Goal: Information Seeking & Learning: Compare options

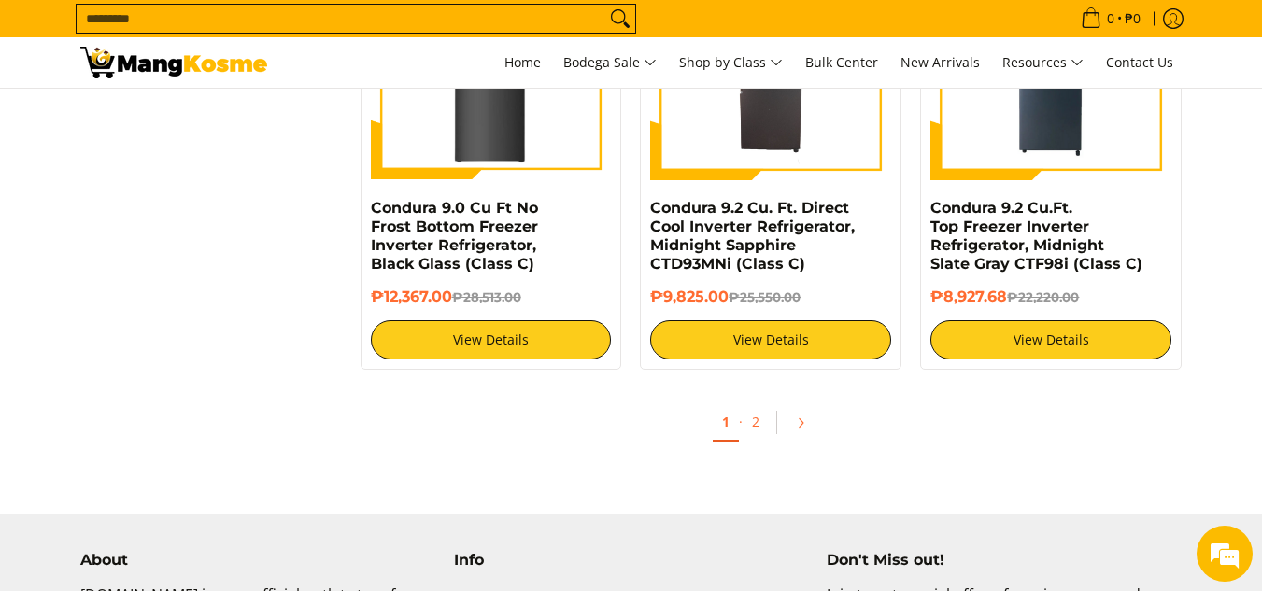
scroll to position [3849, 0]
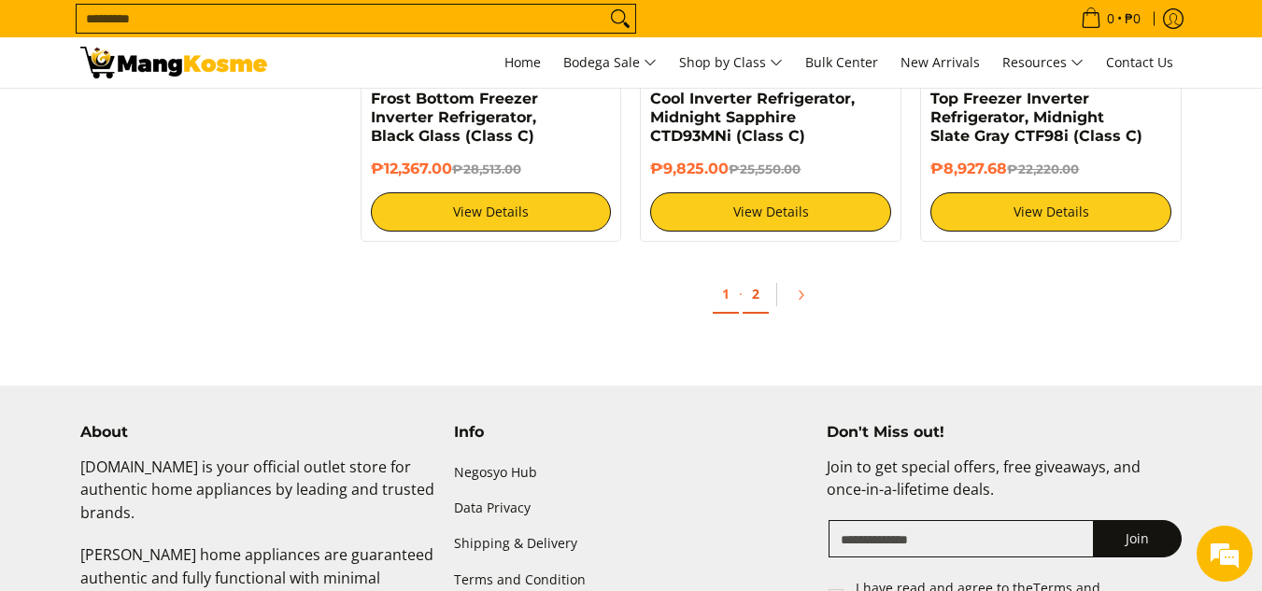
click at [766, 293] on link "2" at bounding box center [756, 295] width 26 height 38
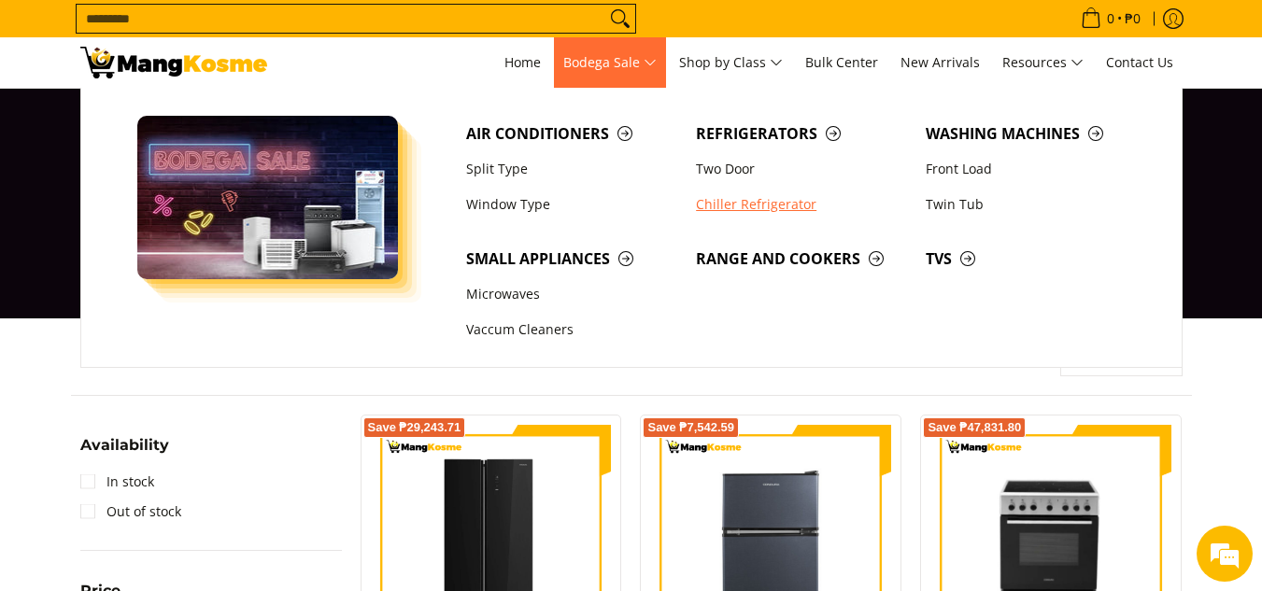
click at [718, 205] on link "Chiller Refrigerator" at bounding box center [802, 204] width 230 height 35
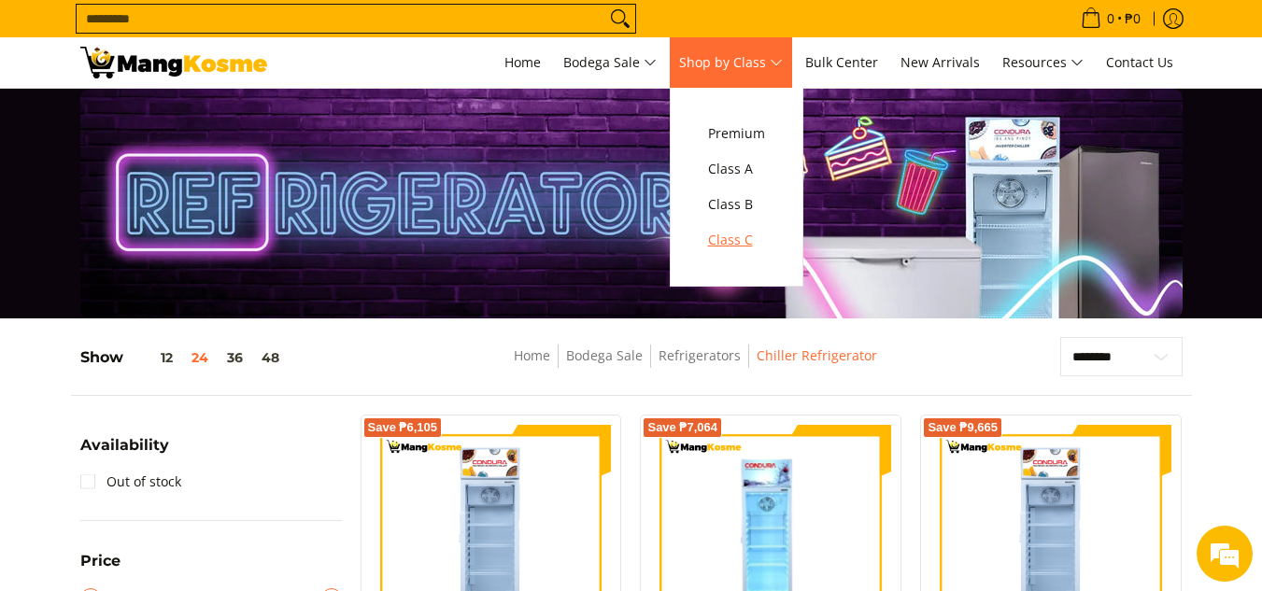
click at [744, 241] on span "Class C" at bounding box center [736, 240] width 57 height 23
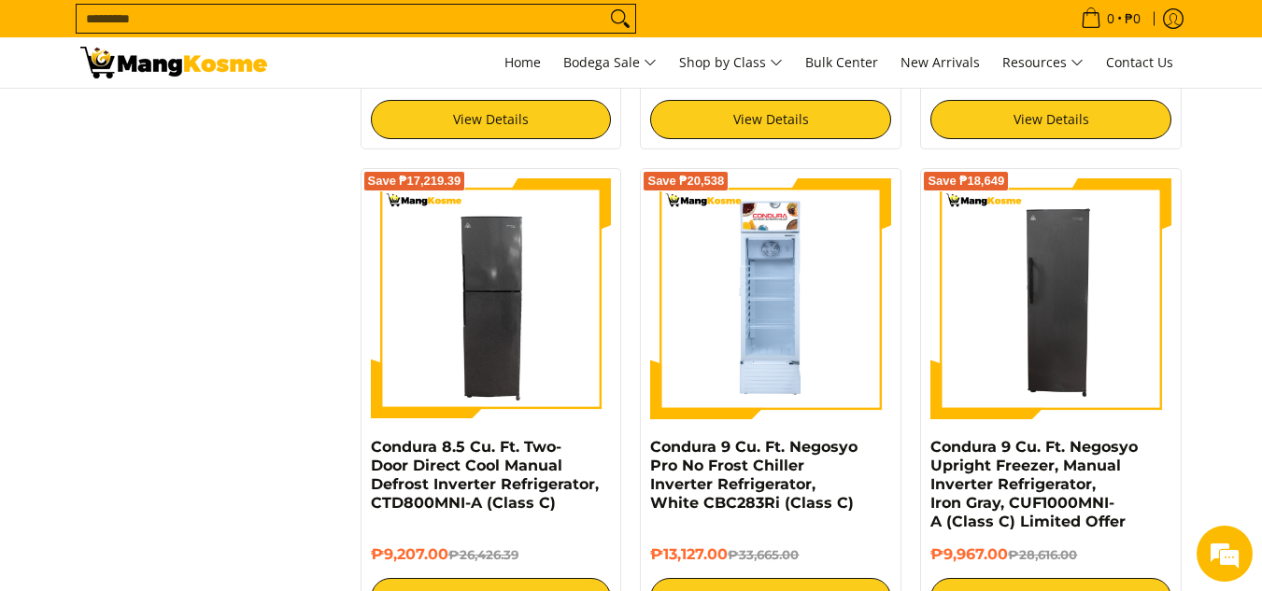
scroll to position [3028, 0]
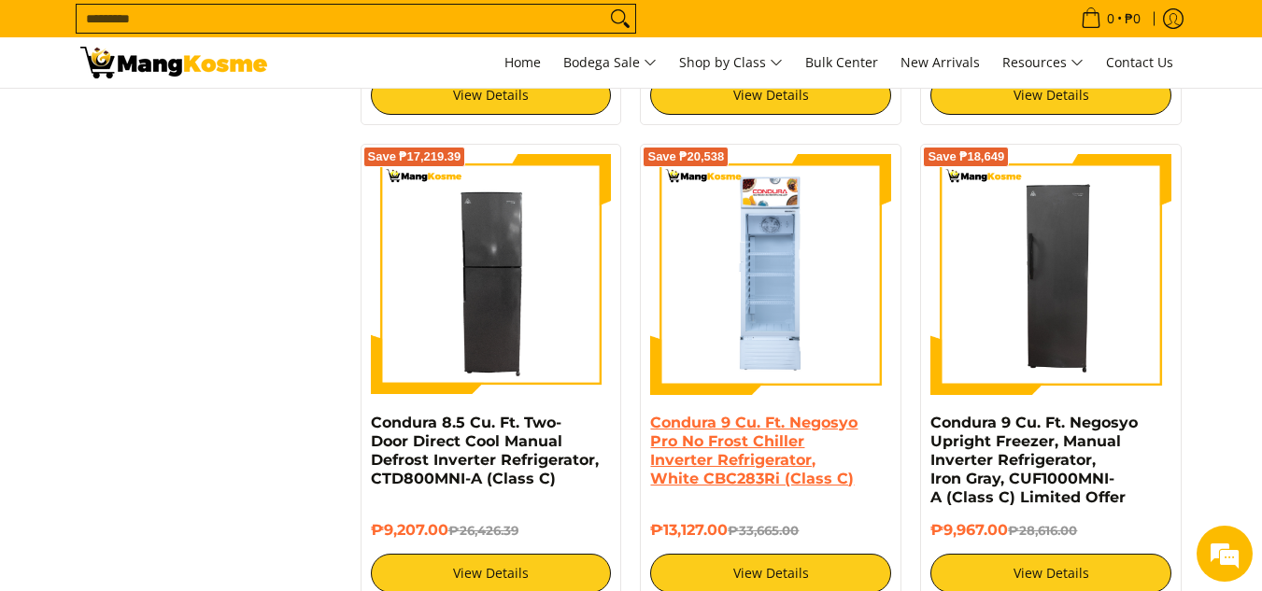
click at [724, 441] on link "Condura 9 Cu. Ft. Negosyo Pro No Frost Chiller Inverter Refrigerator, White CBC…" at bounding box center [753, 451] width 207 height 74
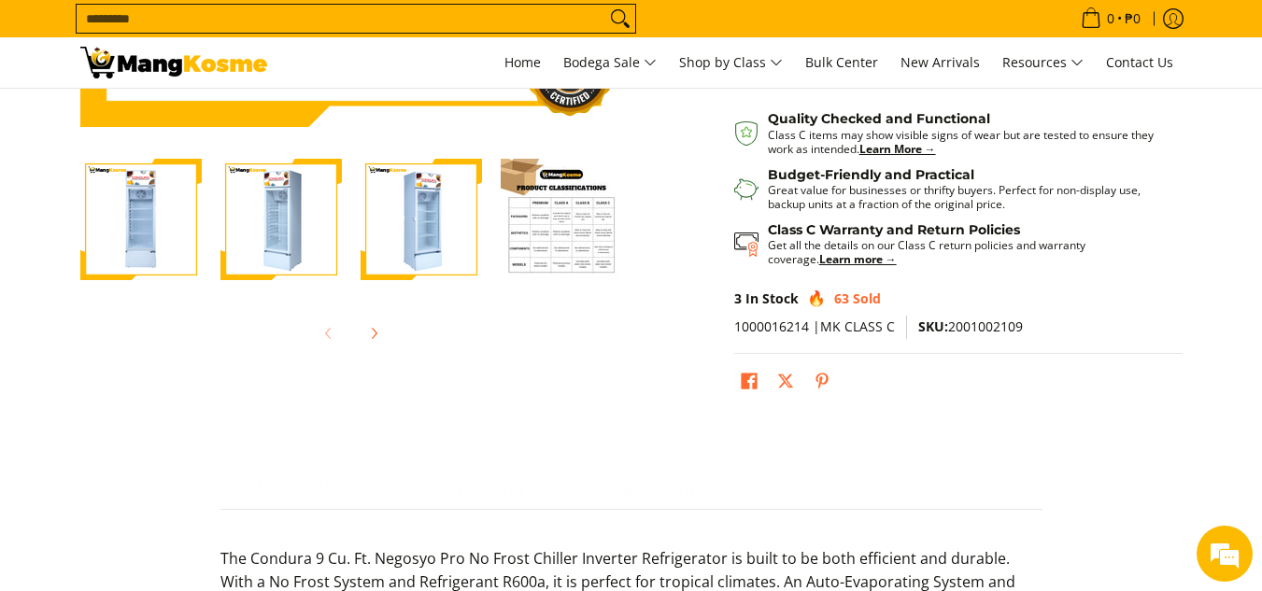
scroll to position [533, 0]
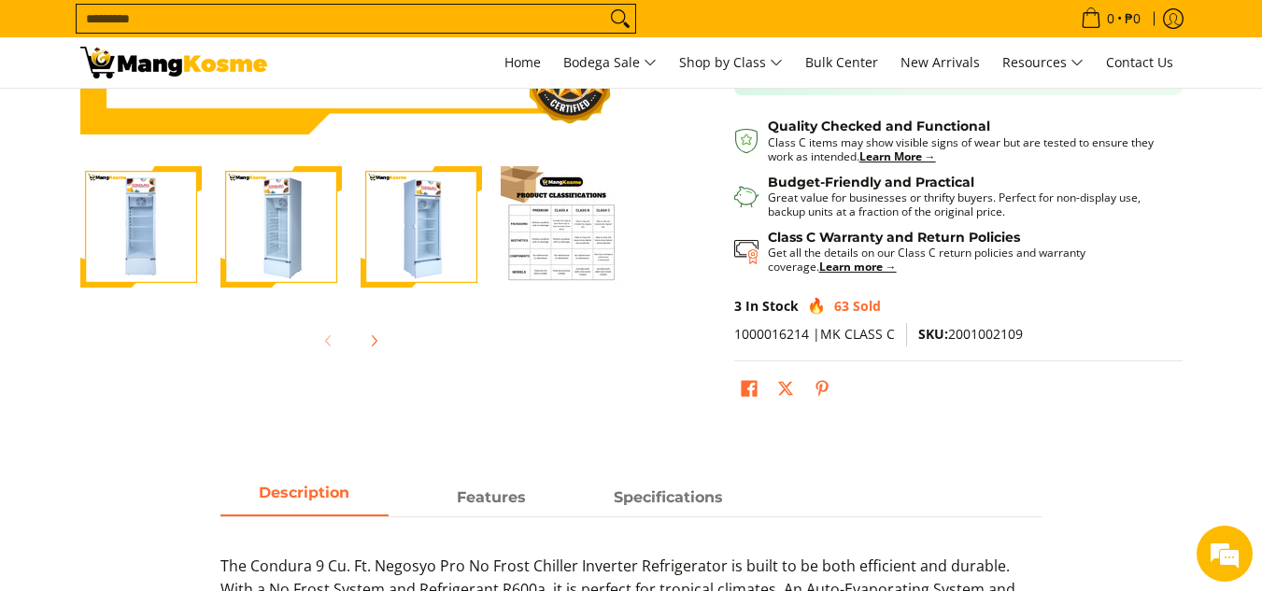
click at [1261, 213] on html "Skip to Main Content Home Bodega Sale Shop by Class Bulk Center New Arrivals Re…" at bounding box center [631, 594] width 1262 height 2255
click at [589, 249] on img "Condura 9 Cu. Ft. Negosyo Pro No Frost Chiller Inverter Refrigerator, White CBC…" at bounding box center [561, 226] width 121 height 121
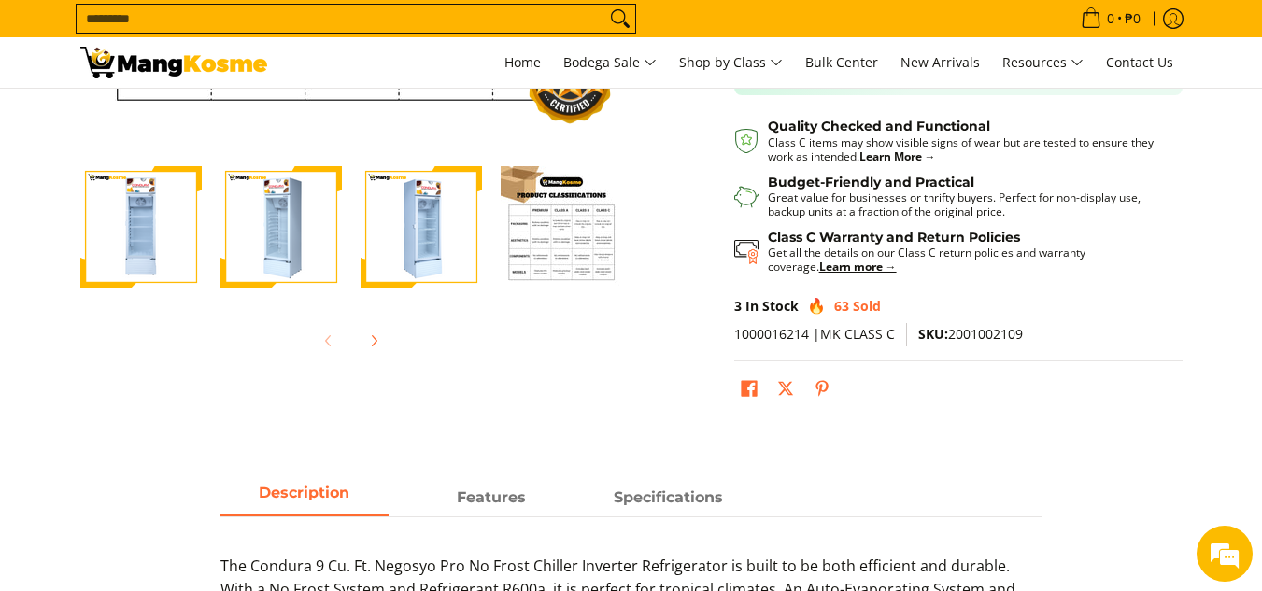
click at [589, 249] on img "Condura 9 Cu. Ft. Negosyo Pro No Frost Chiller Inverter Refrigerator, White CBC…" at bounding box center [561, 226] width 121 height 121
click at [581, 248] on img "Condura 9 Cu. Ft. Negosyo Pro No Frost Chiller Inverter Refrigerator, White CBC…" at bounding box center [561, 226] width 121 height 121
click at [455, 221] on img "Condura 9 Cu. Ft. Negosyo Pro No Frost Chiller Inverter Refrigerator, White CBC…" at bounding box center [421, 226] width 121 height 121
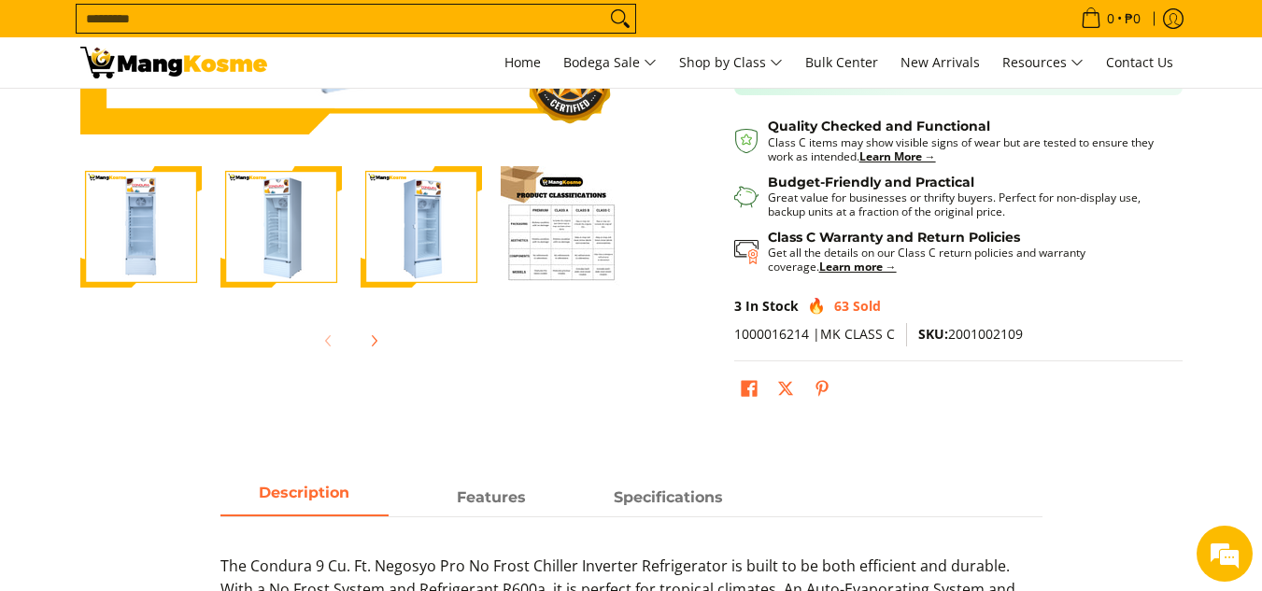
click at [577, 233] on img "Condura 9 Cu. Ft. Negosyo Pro No Frost Chiller Inverter Refrigerator, White CBC…" at bounding box center [561, 226] width 121 height 121
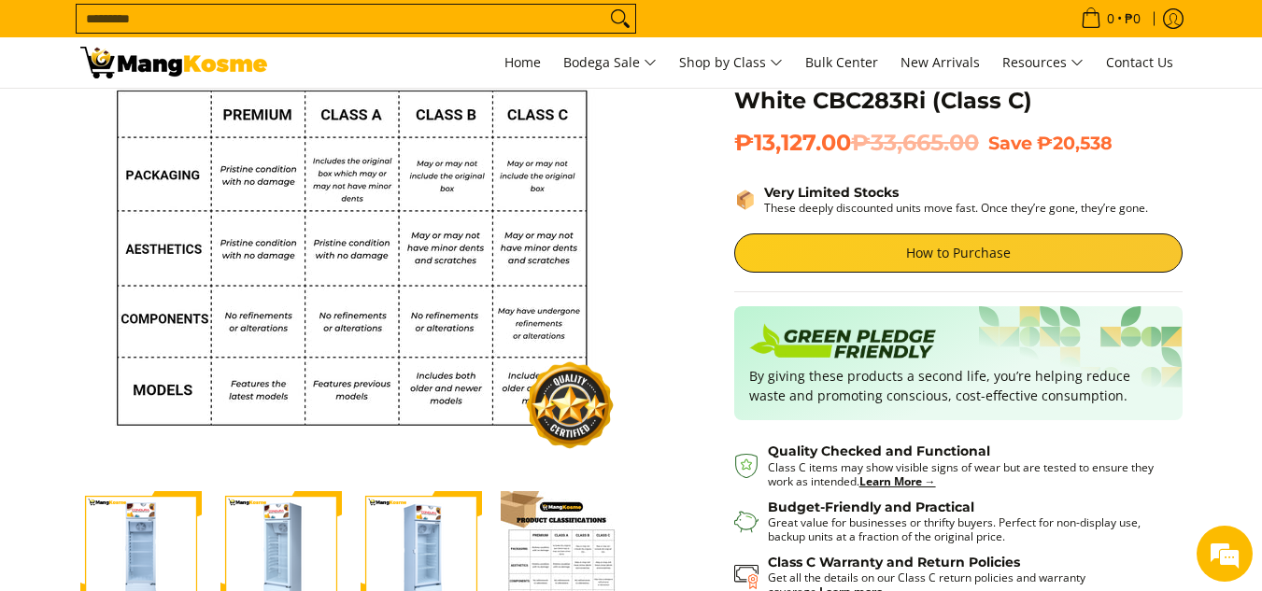
scroll to position [223, 0]
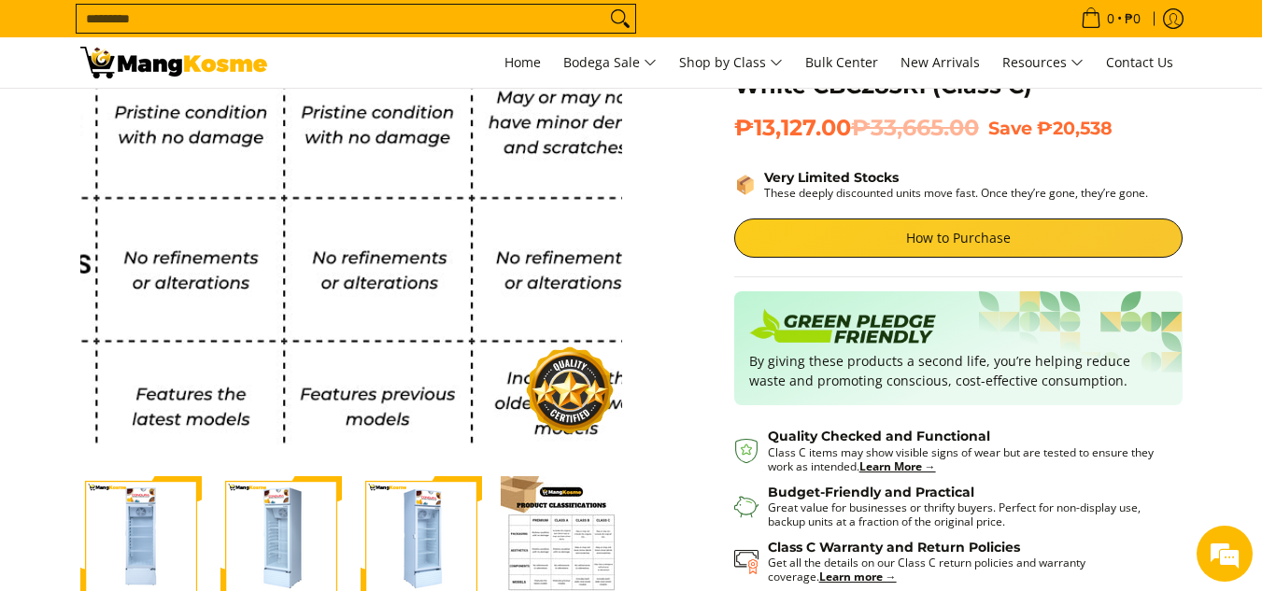
click at [338, 259] on img at bounding box center [351, 174] width 542 height 542
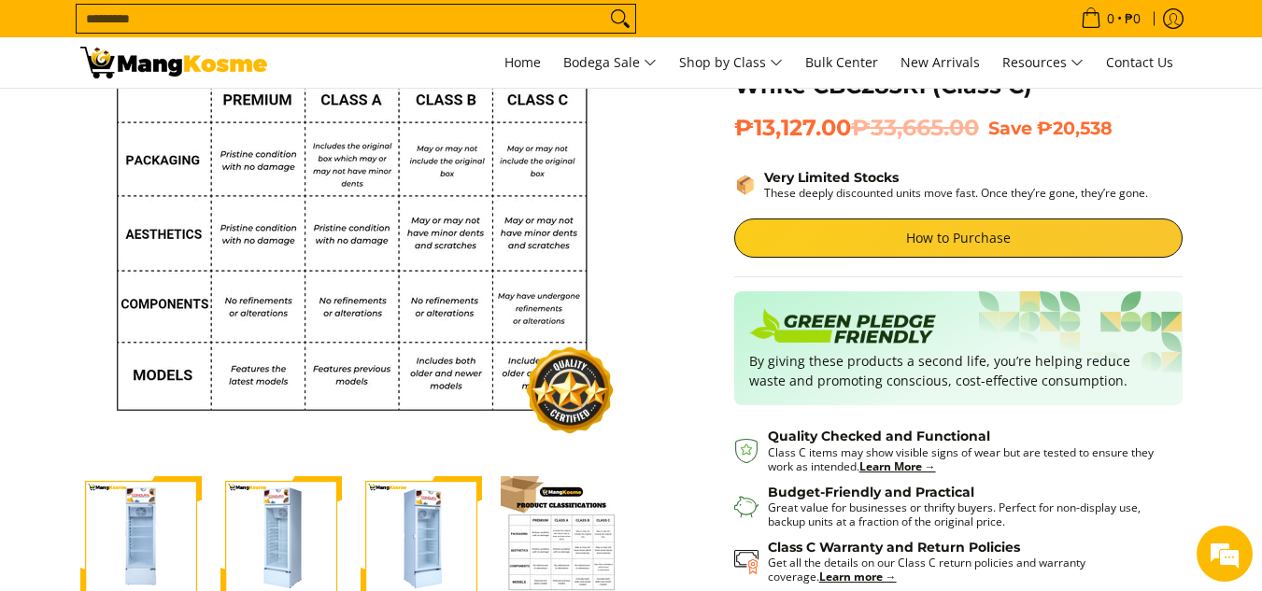
scroll to position [473, 0]
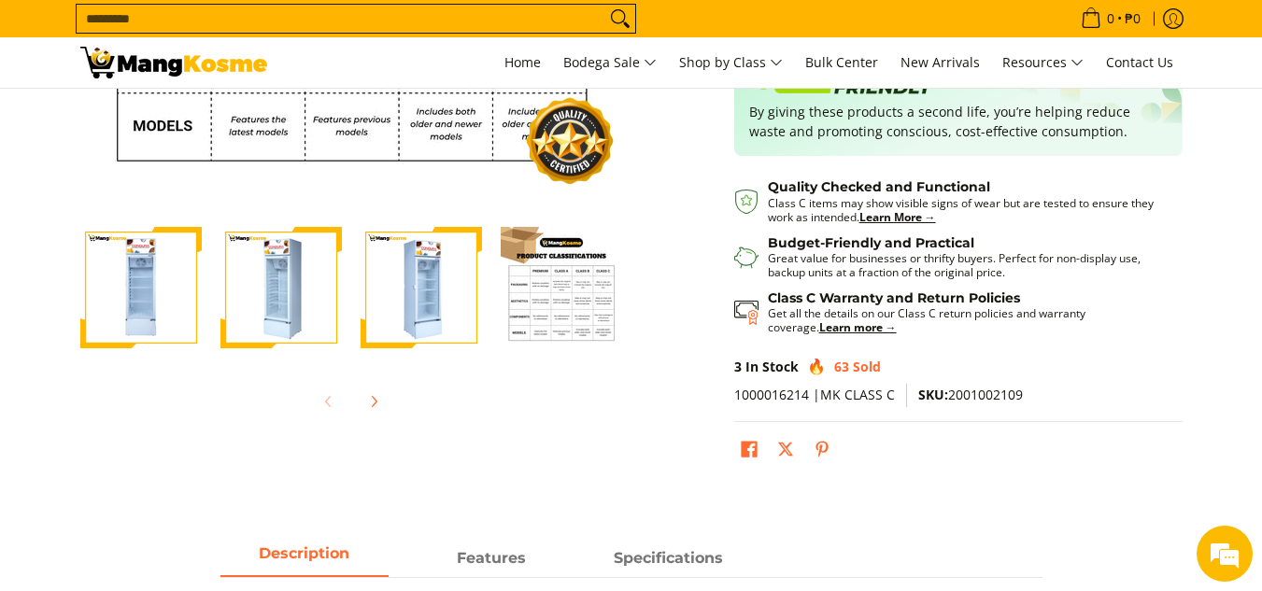
click at [169, 287] on img "Condura 9 Cu. Ft. Negosyo Pro No Frost Chiller Inverter Refrigerator, White CBC…" at bounding box center [140, 287] width 121 height 121
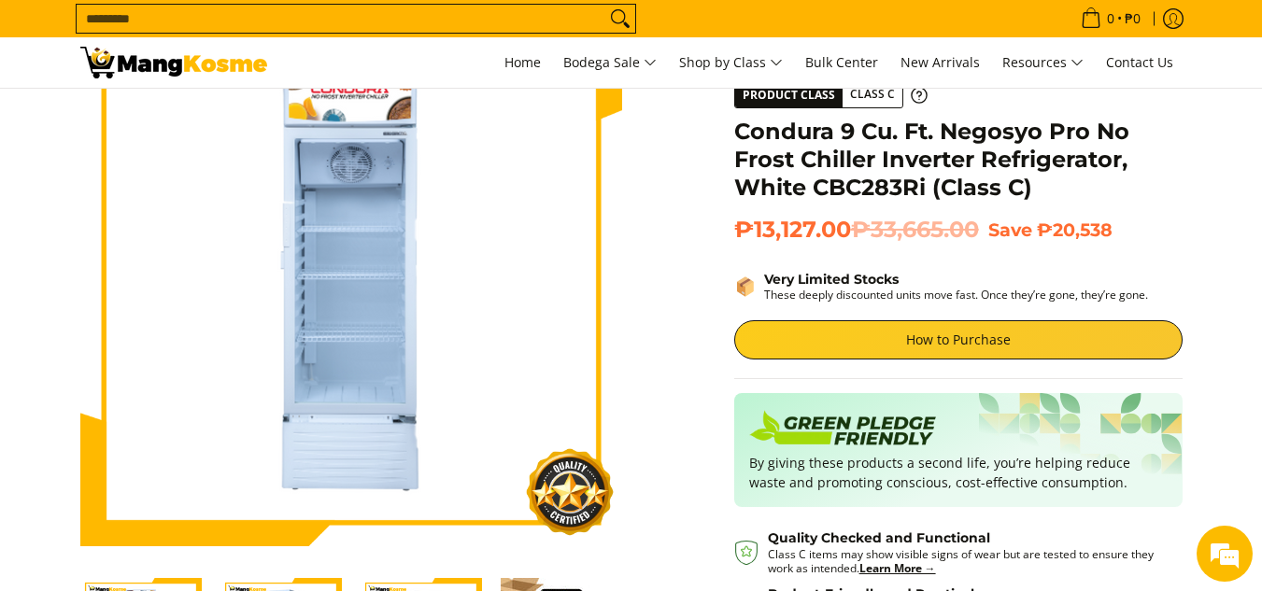
scroll to position [125, 0]
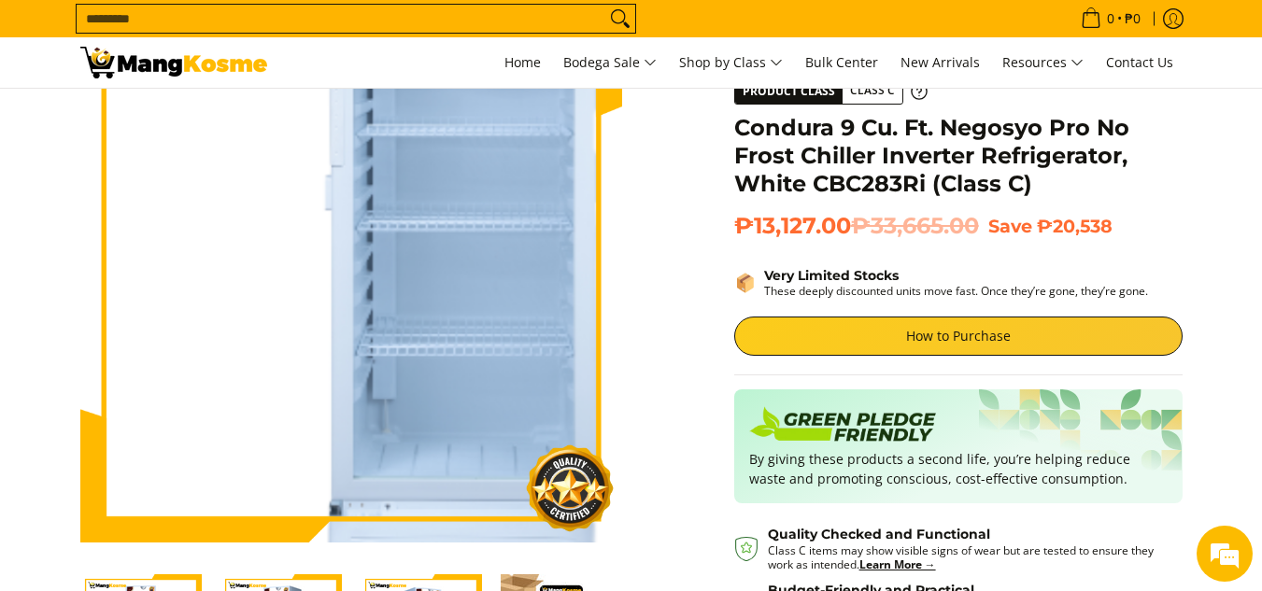
click at [293, 296] on img at bounding box center [351, 272] width 542 height 542
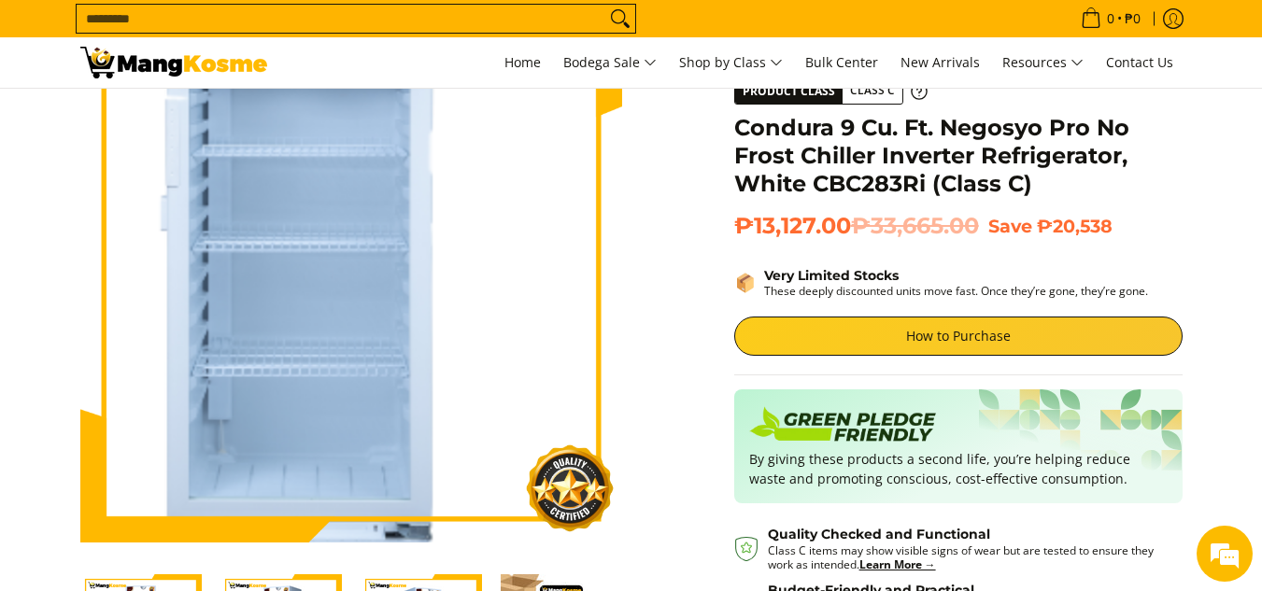
click at [375, 286] on img at bounding box center [351, 272] width 542 height 542
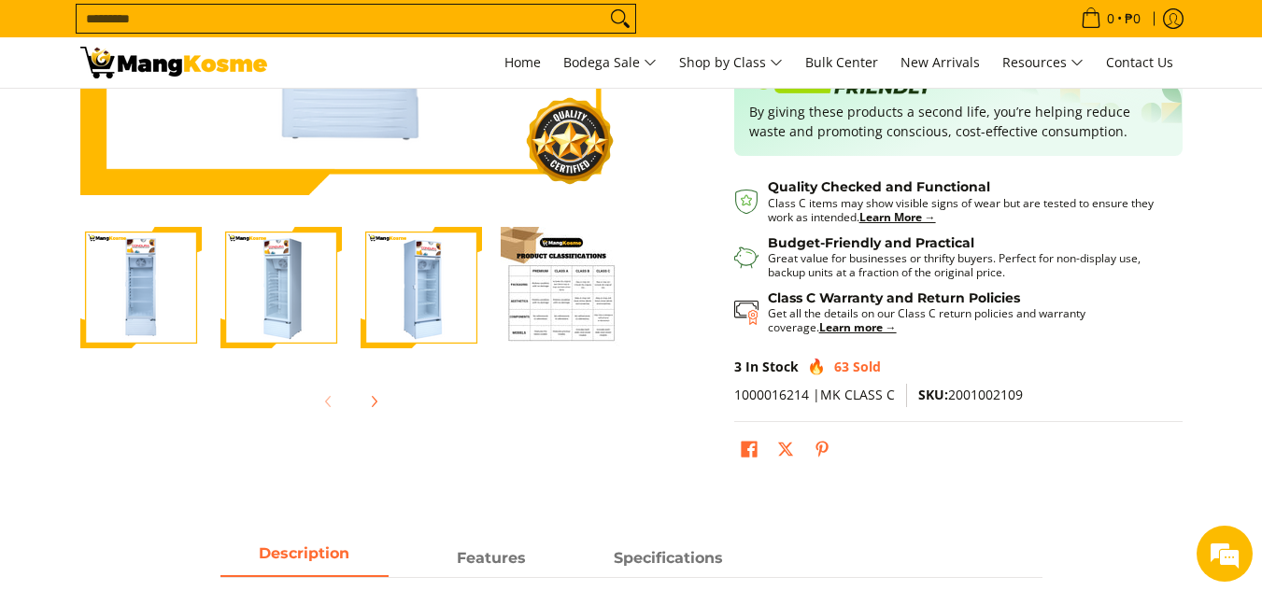
scroll to position [476, 0]
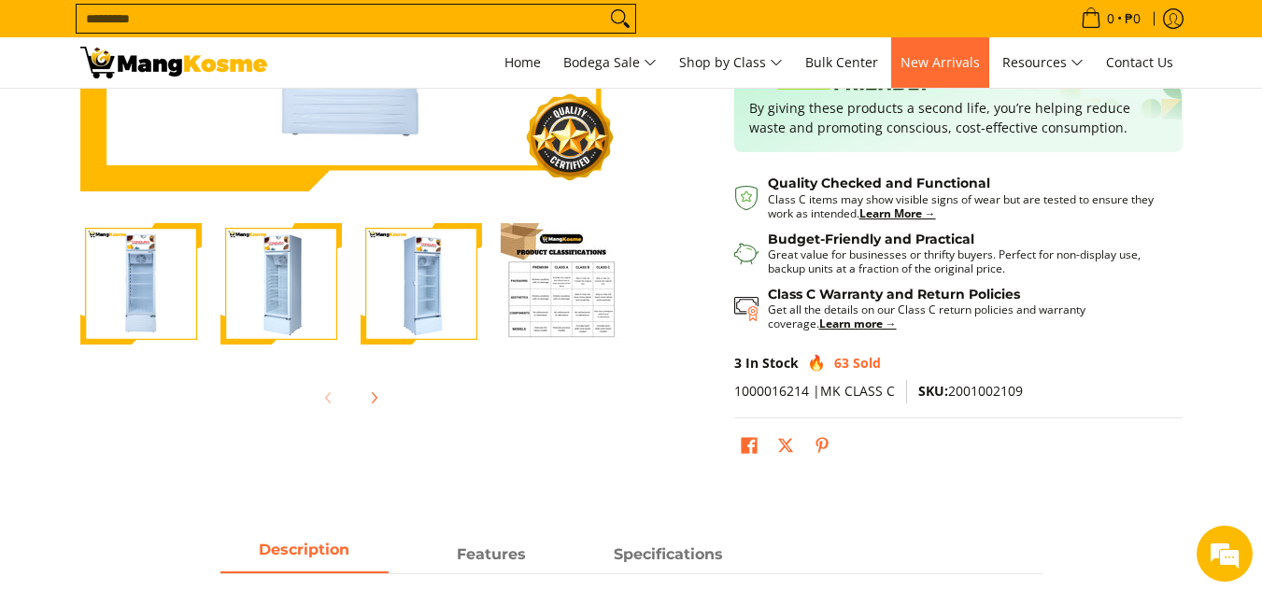
click at [956, 69] on span "New Arrivals" at bounding box center [939, 62] width 79 height 18
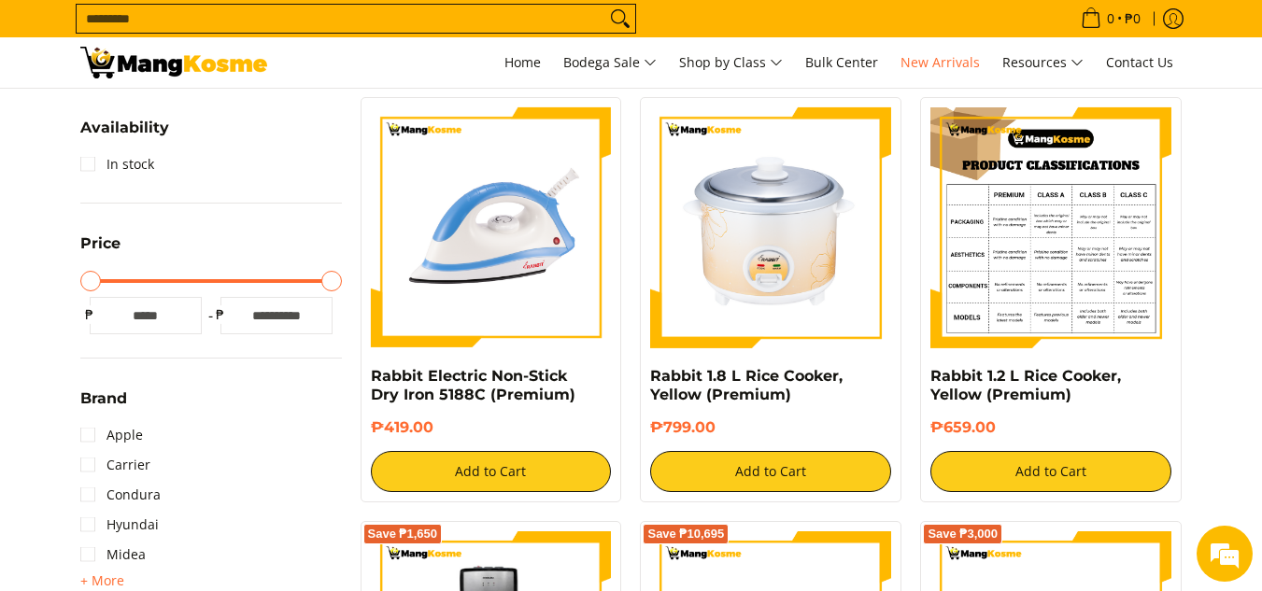
scroll to position [325, 0]
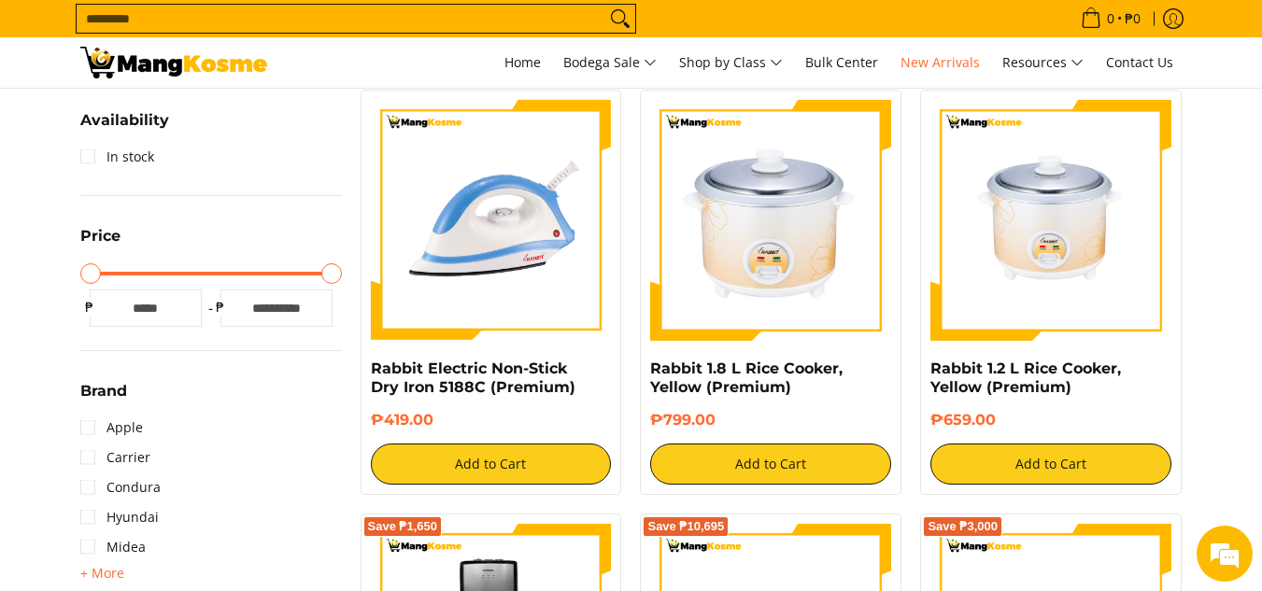
click at [116, 276] on div "Minimum Price Maximum Price Minimum Price * ₱ Maximum Price ***** ₱" at bounding box center [211, 292] width 262 height 69
click at [128, 272] on div at bounding box center [211, 274] width 243 height 4
click at [337, 272] on input "Maximum Price" at bounding box center [211, 274] width 262 height 4
type input "*****"
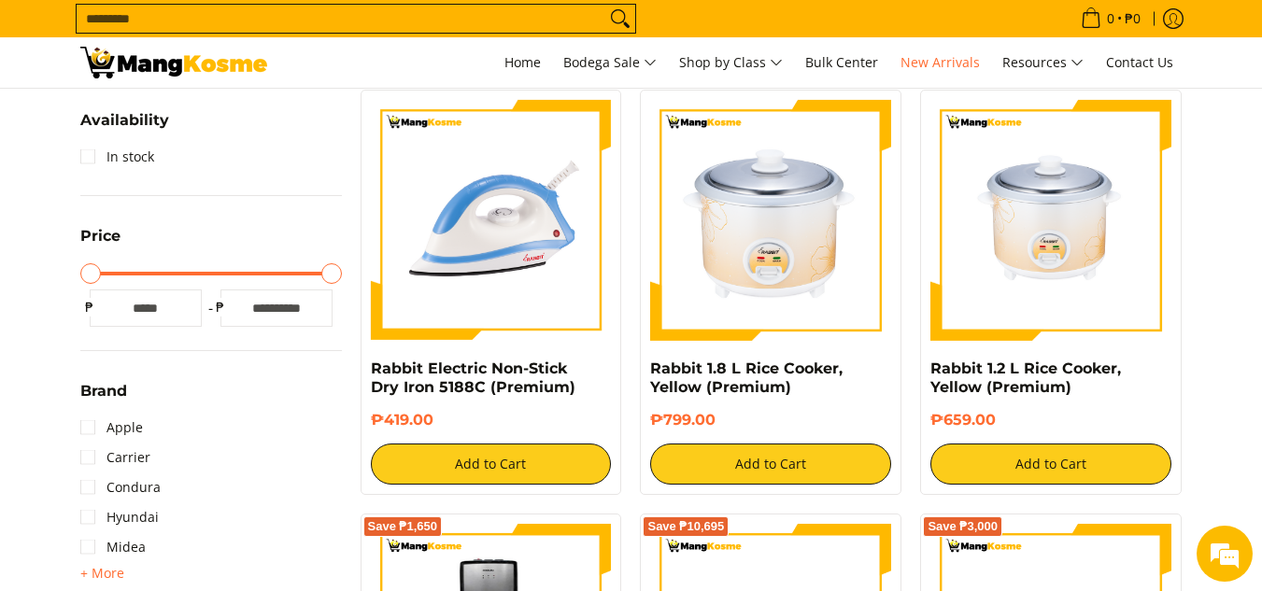
type input "*****"
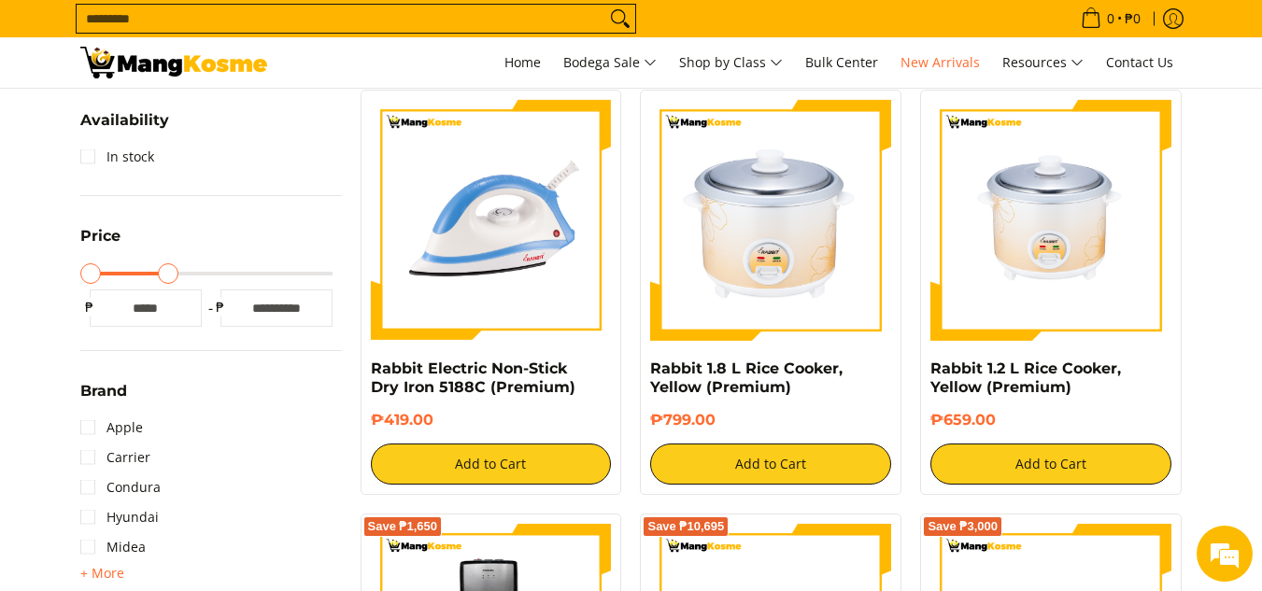
type input "*****"
drag, startPoint x: 337, startPoint y: 275, endPoint x: 165, endPoint y: 271, distance: 171.9
type input "*****"
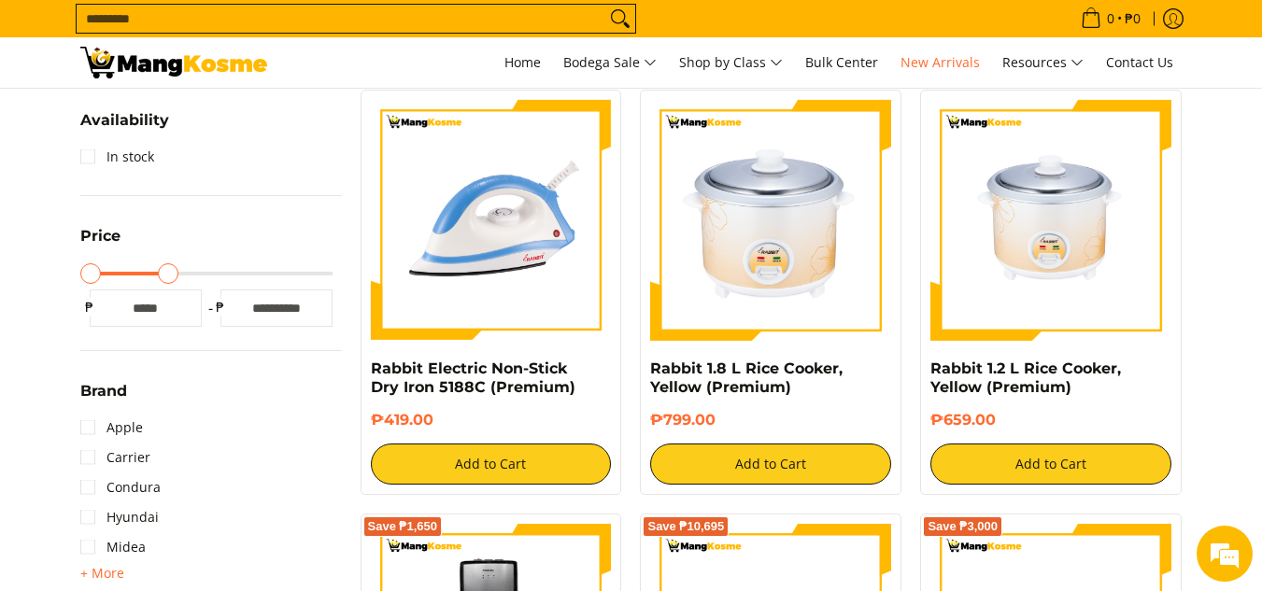
click at [165, 272] on input "Maximum Price" at bounding box center [211, 274] width 262 height 4
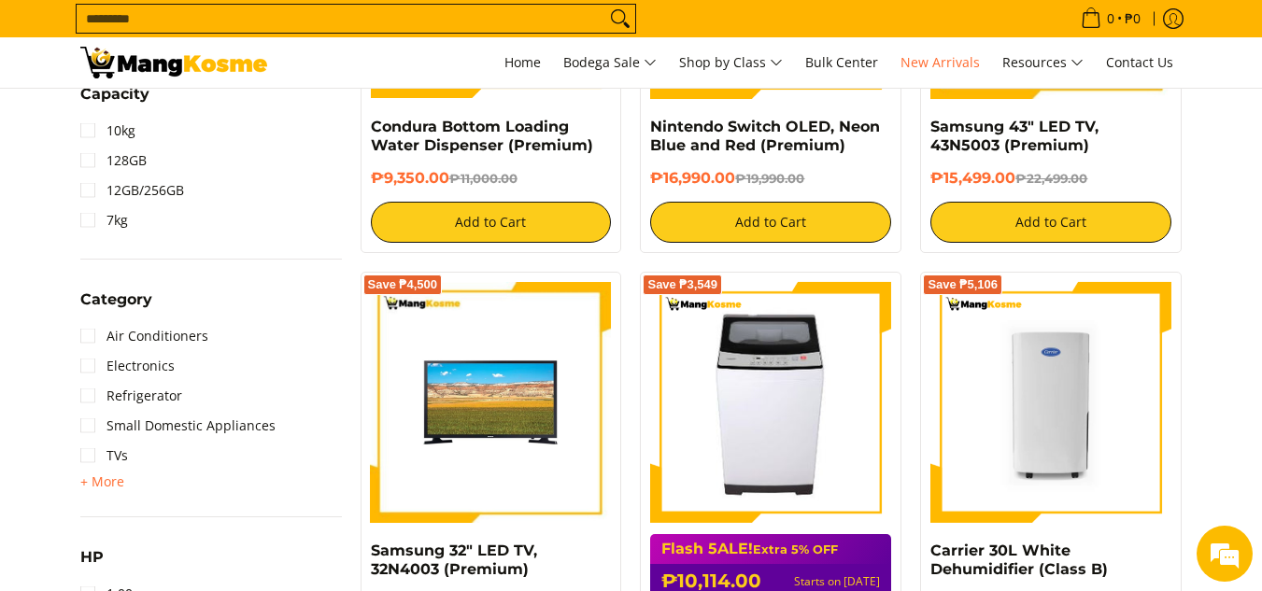
scroll to position [980, 0]
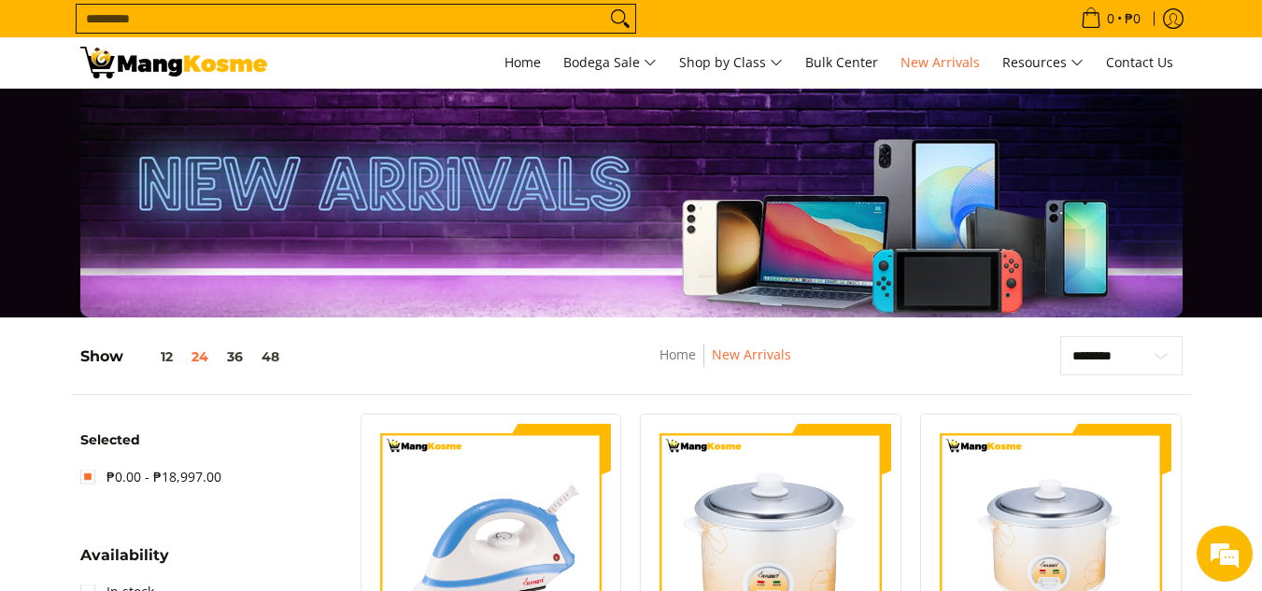
scroll to position [0, 0]
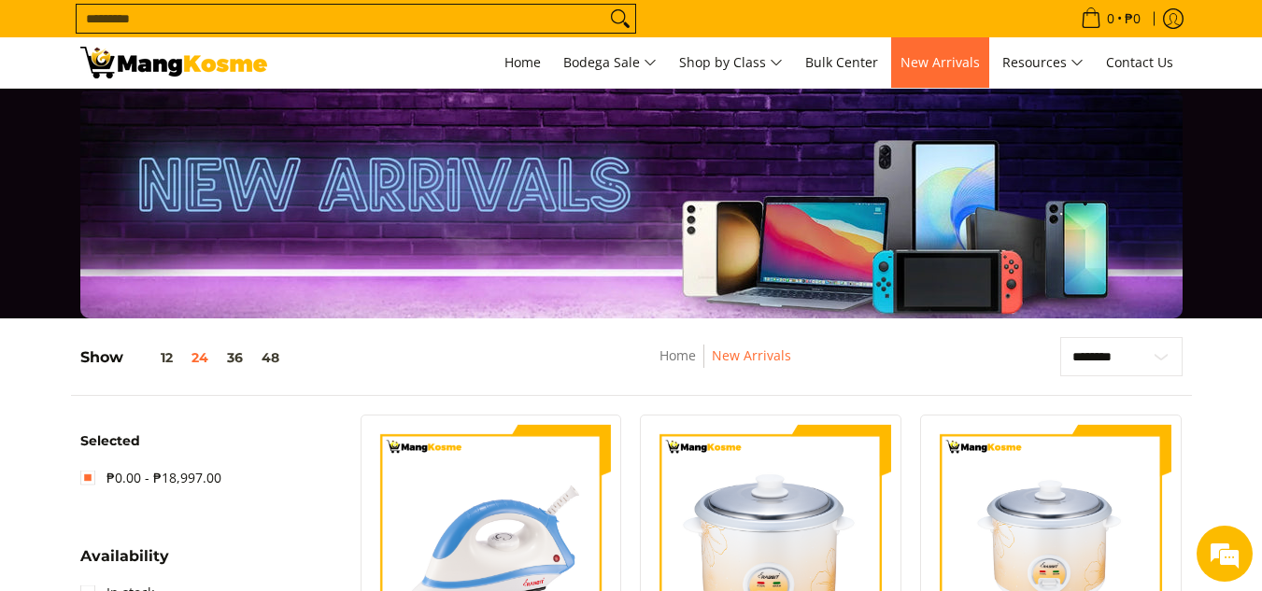
click at [946, 60] on span "New Arrivals" at bounding box center [939, 62] width 79 height 18
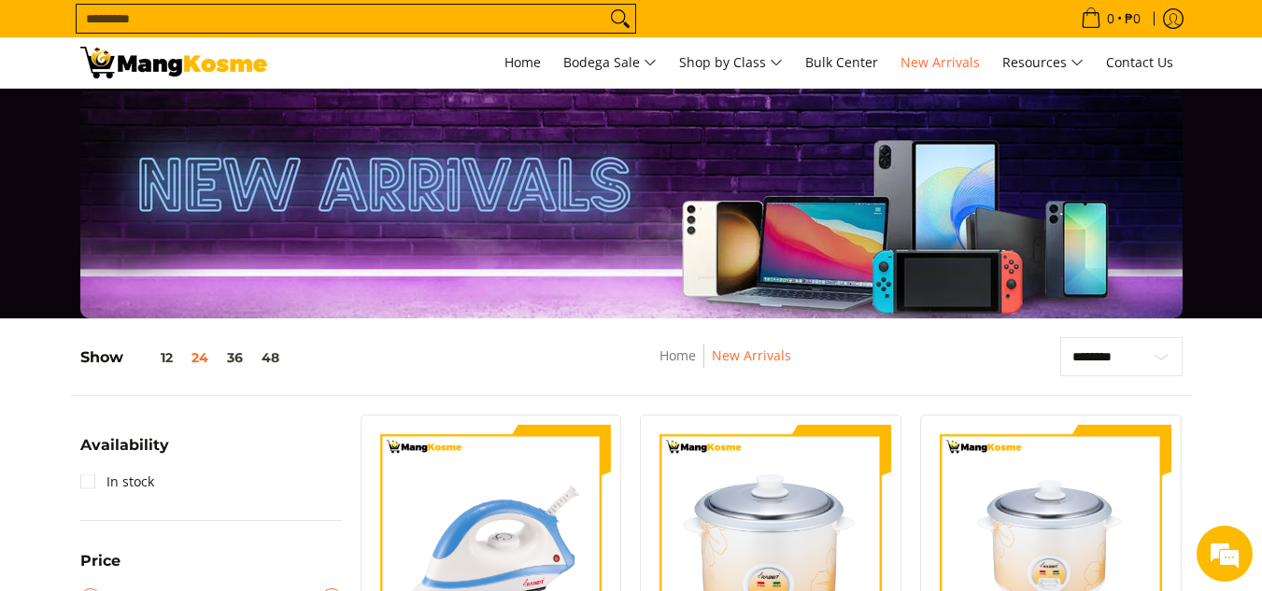
drag, startPoint x: 1275, startPoint y: 249, endPoint x: 1260, endPoint y: 28, distance: 221.9
click at [272, 361] on button "48" at bounding box center [270, 357] width 36 height 15
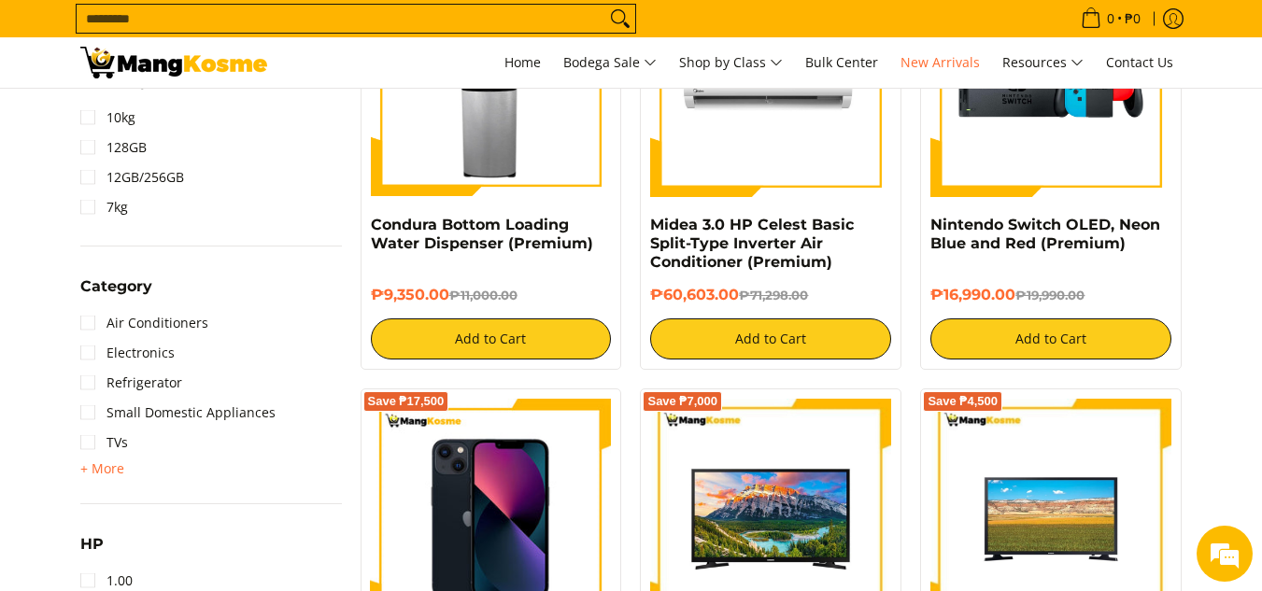
scroll to position [808, 0]
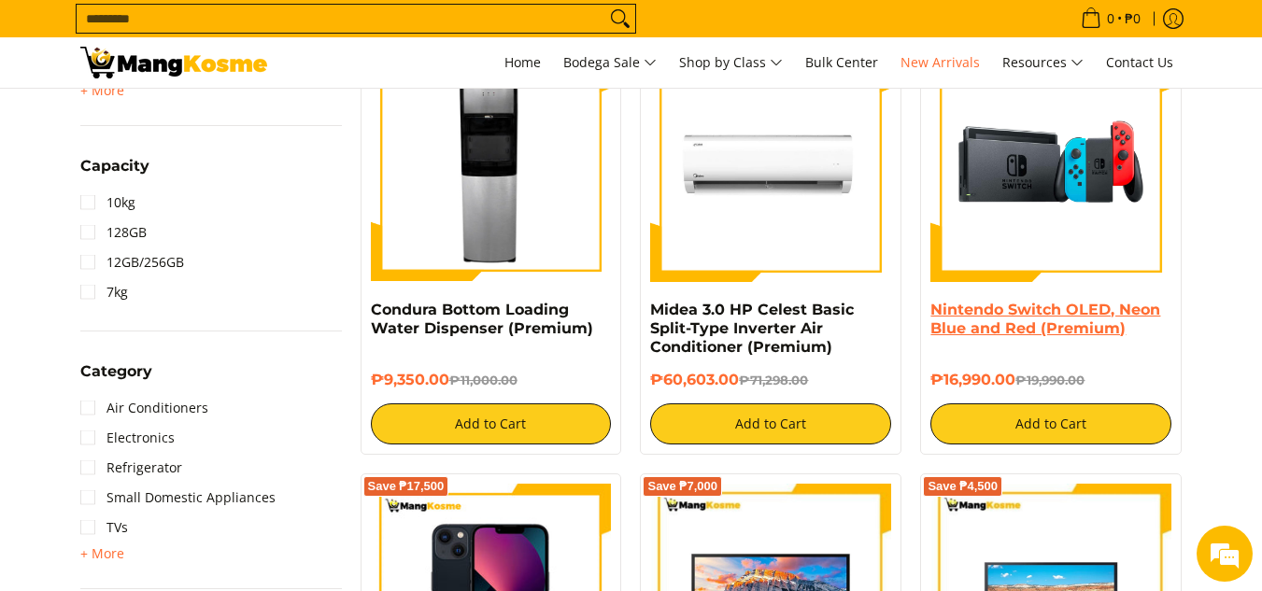
click at [1039, 314] on link "Nintendo Switch OLED, Neon Blue and Red (Premium)" at bounding box center [1045, 319] width 230 height 36
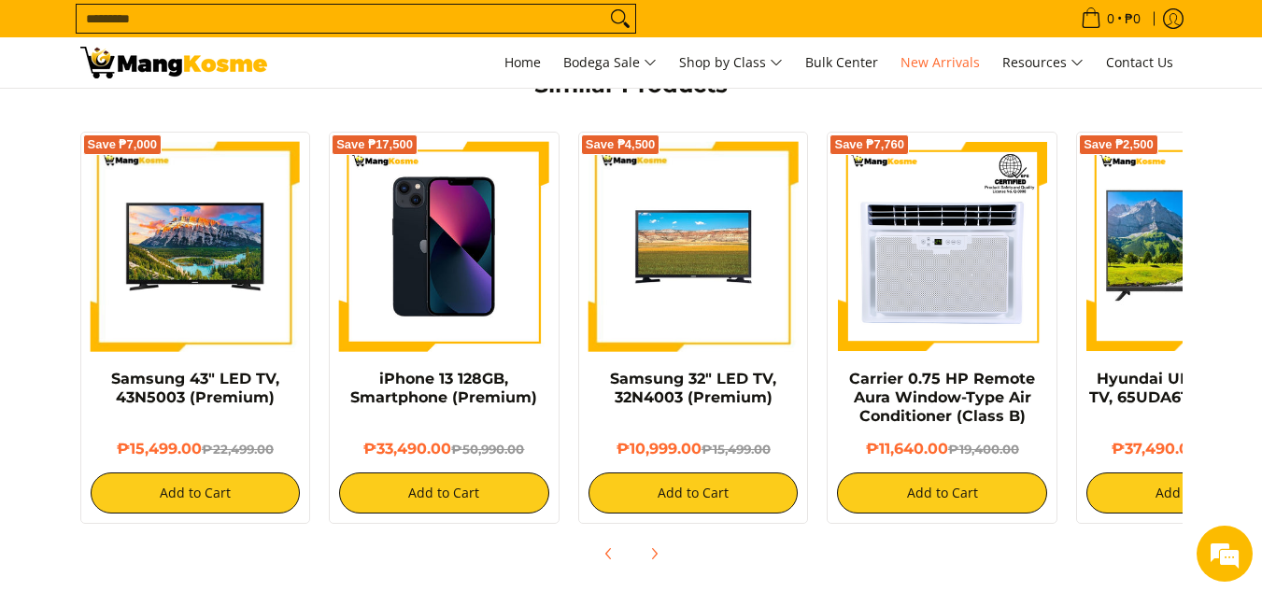
scroll to position [1424, 0]
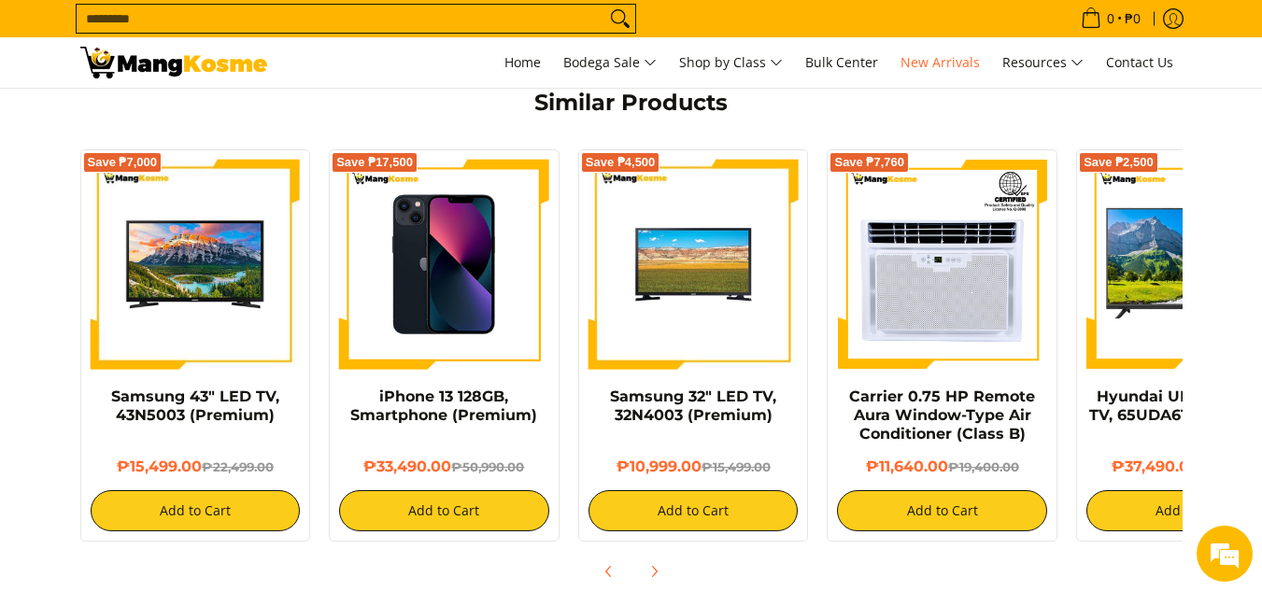
click at [651, 564] on icon "Next" at bounding box center [653, 571] width 15 height 15
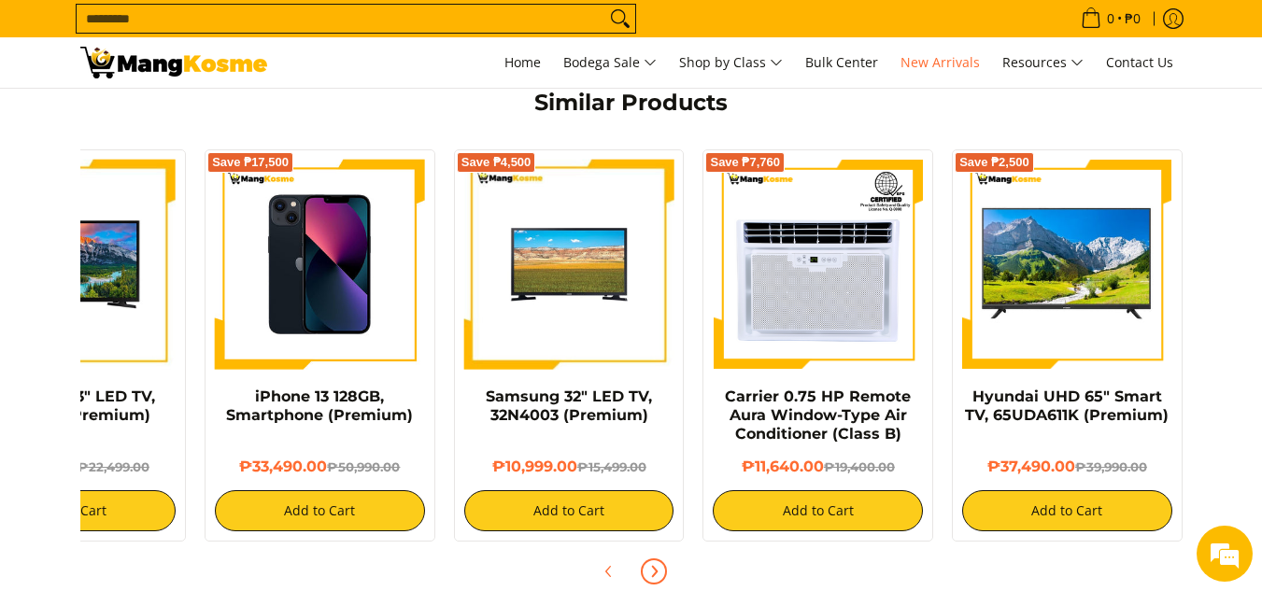
click at [651, 564] on icon "Next" at bounding box center [653, 571] width 15 height 15
